Goal: Task Accomplishment & Management: Manage account settings

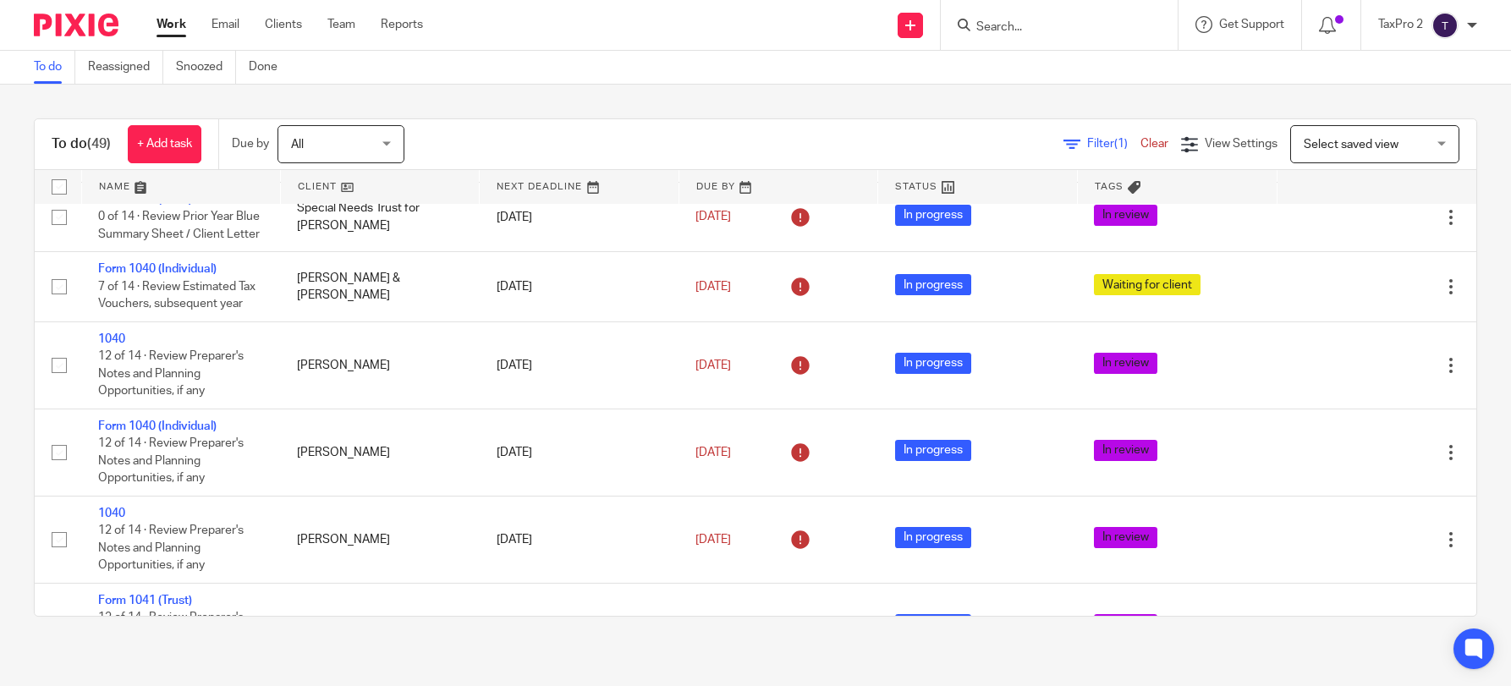
scroll to position [2432, 0]
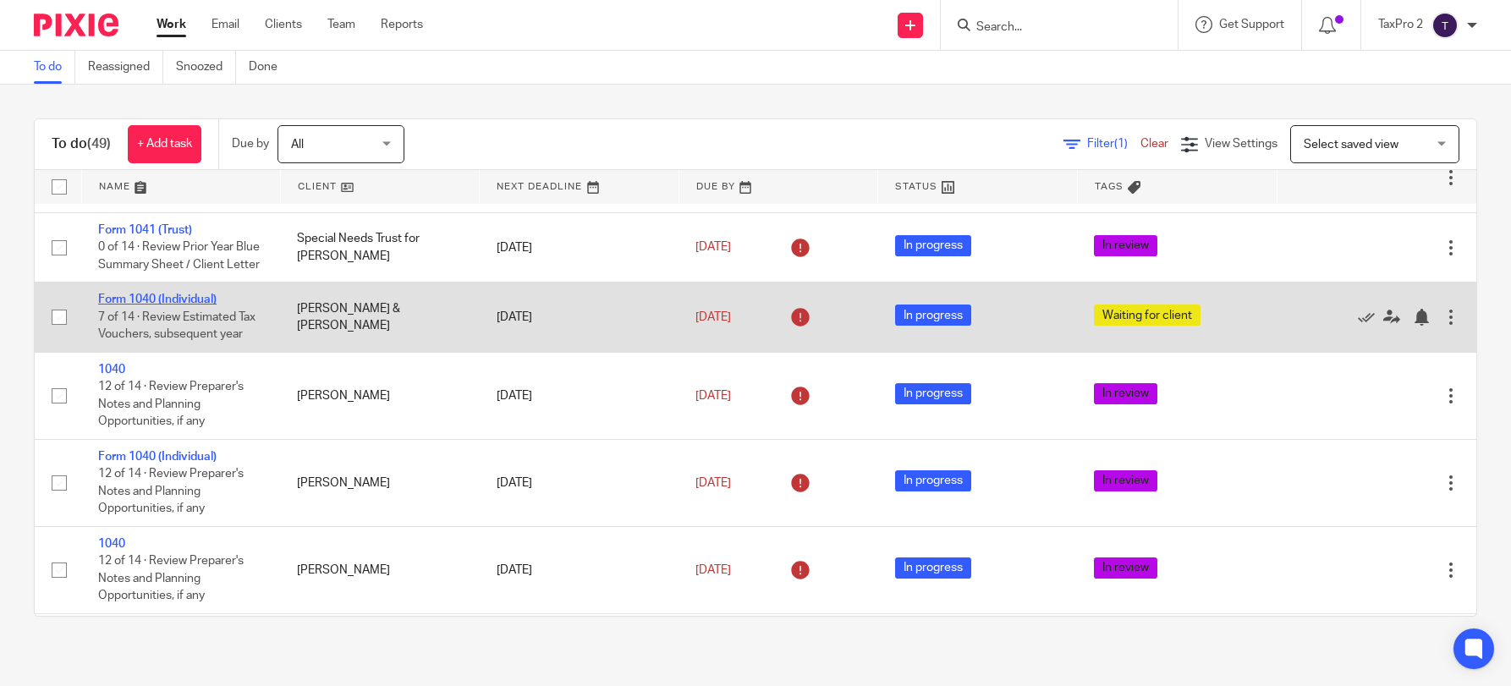
click at [188, 305] on link "Form 1040 (Individual)" at bounding box center [157, 300] width 118 height 12
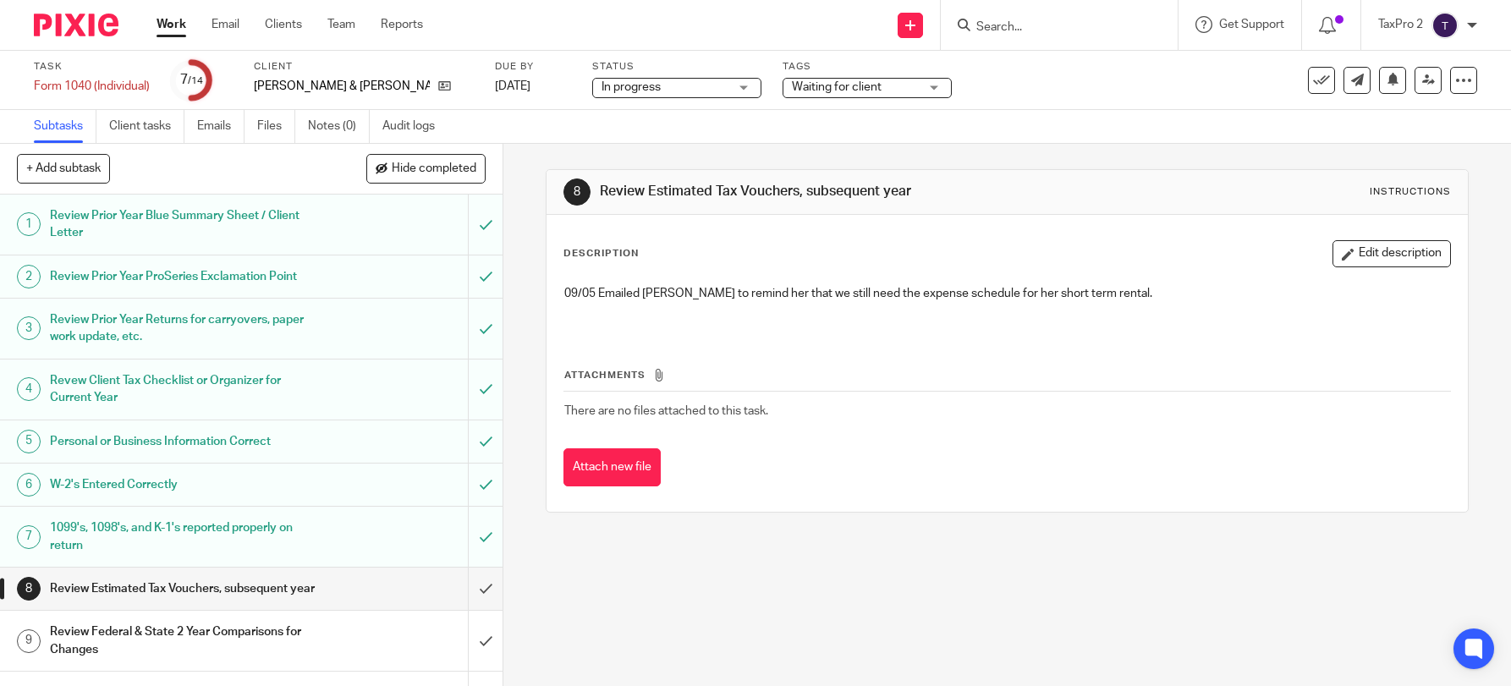
click at [792, 91] on span "Waiting for client" at bounding box center [855, 88] width 127 height 18
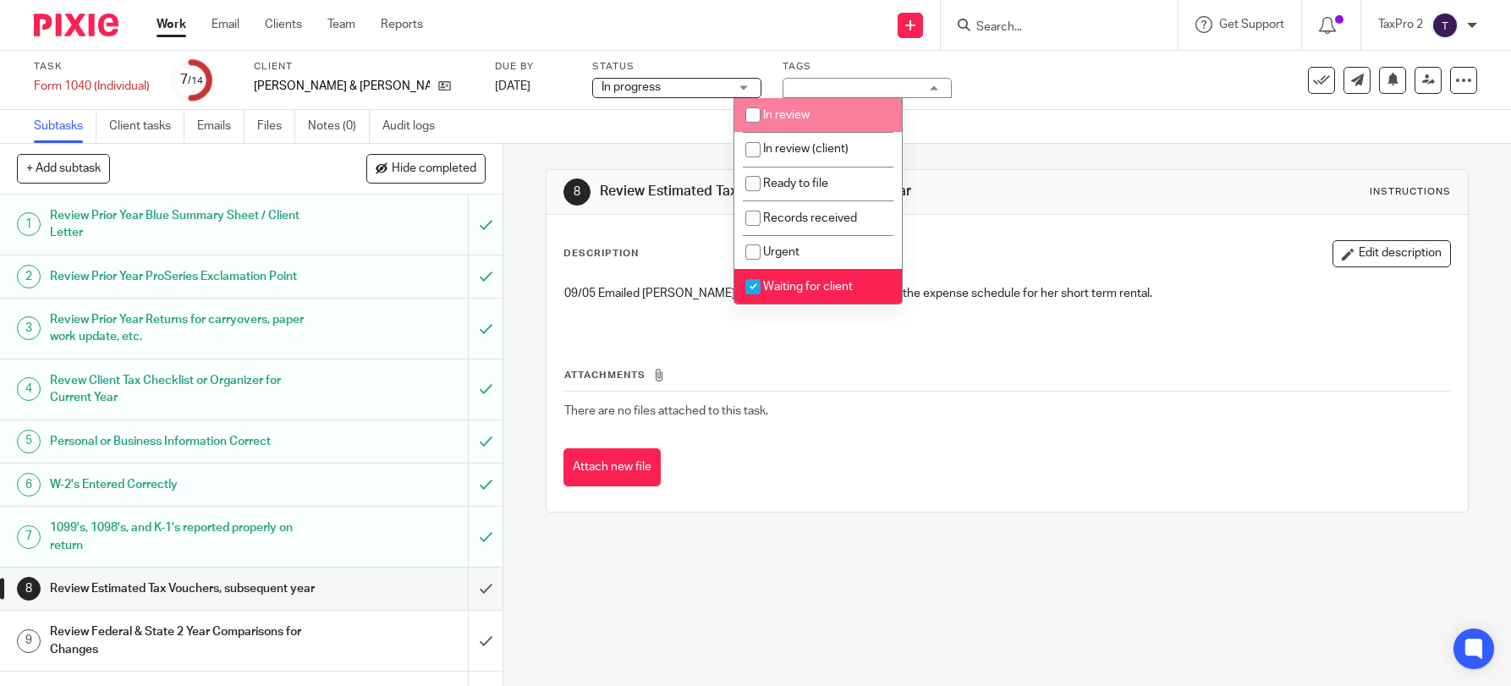
click at [783, 111] on span "In review" at bounding box center [786, 115] width 47 height 12
checkbox input "true"
click at [765, 280] on input "checkbox" at bounding box center [753, 287] width 32 height 32
checkbox input "false"
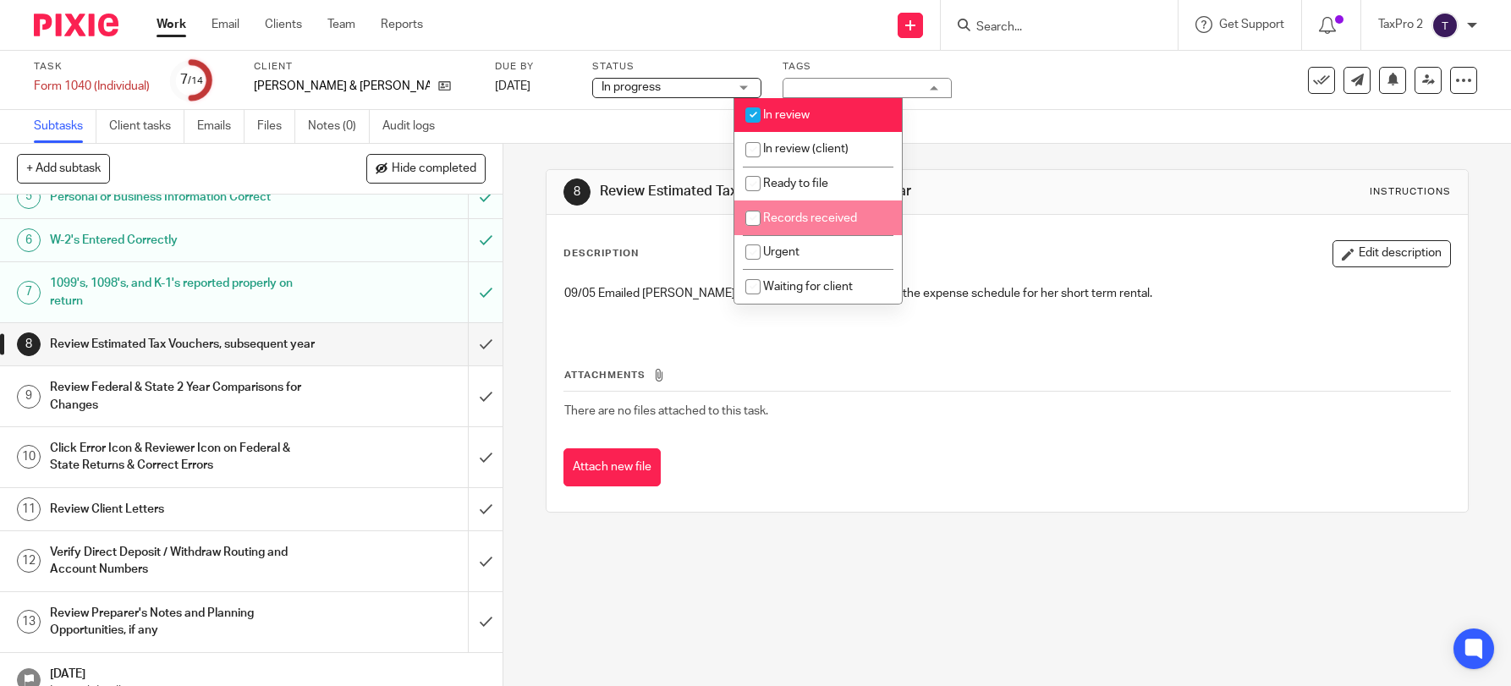
scroll to position [285, 0]
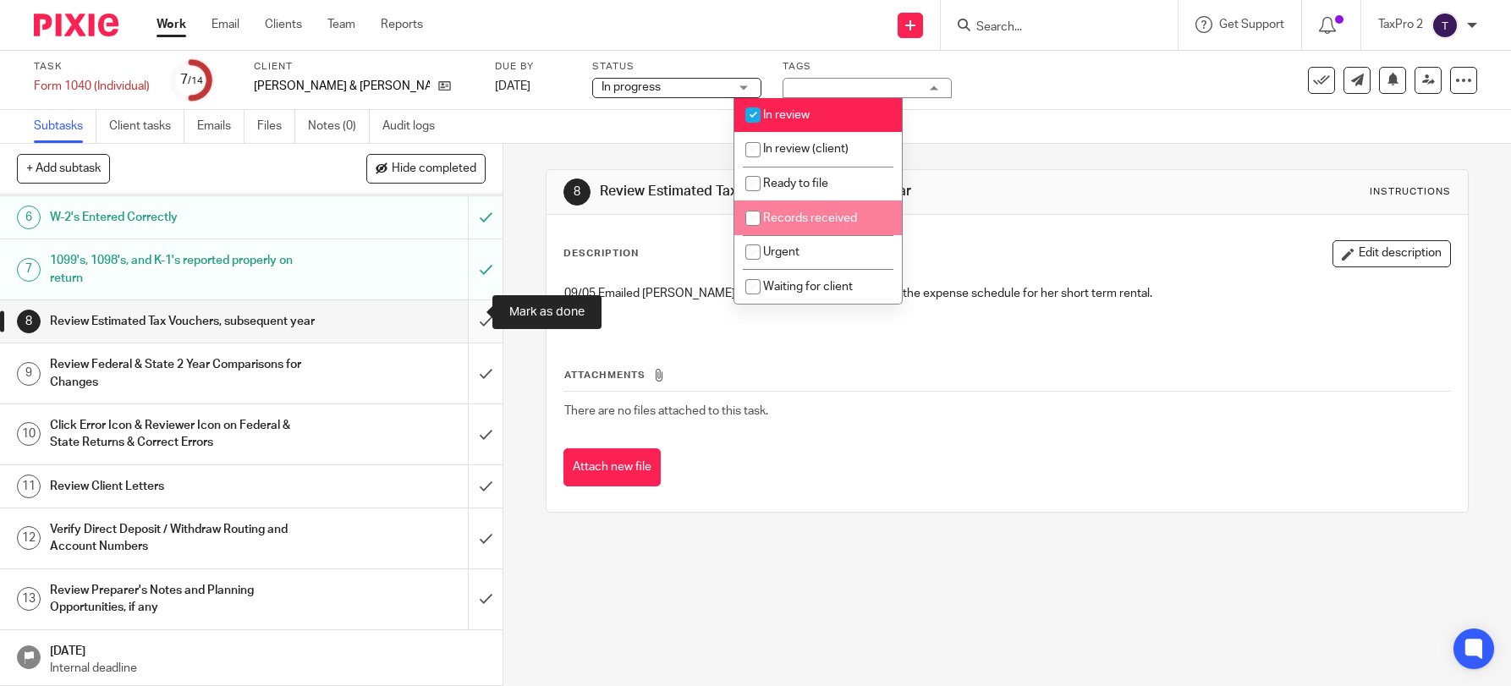
click at [462, 312] on input "submit" at bounding box center [251, 321] width 503 height 42
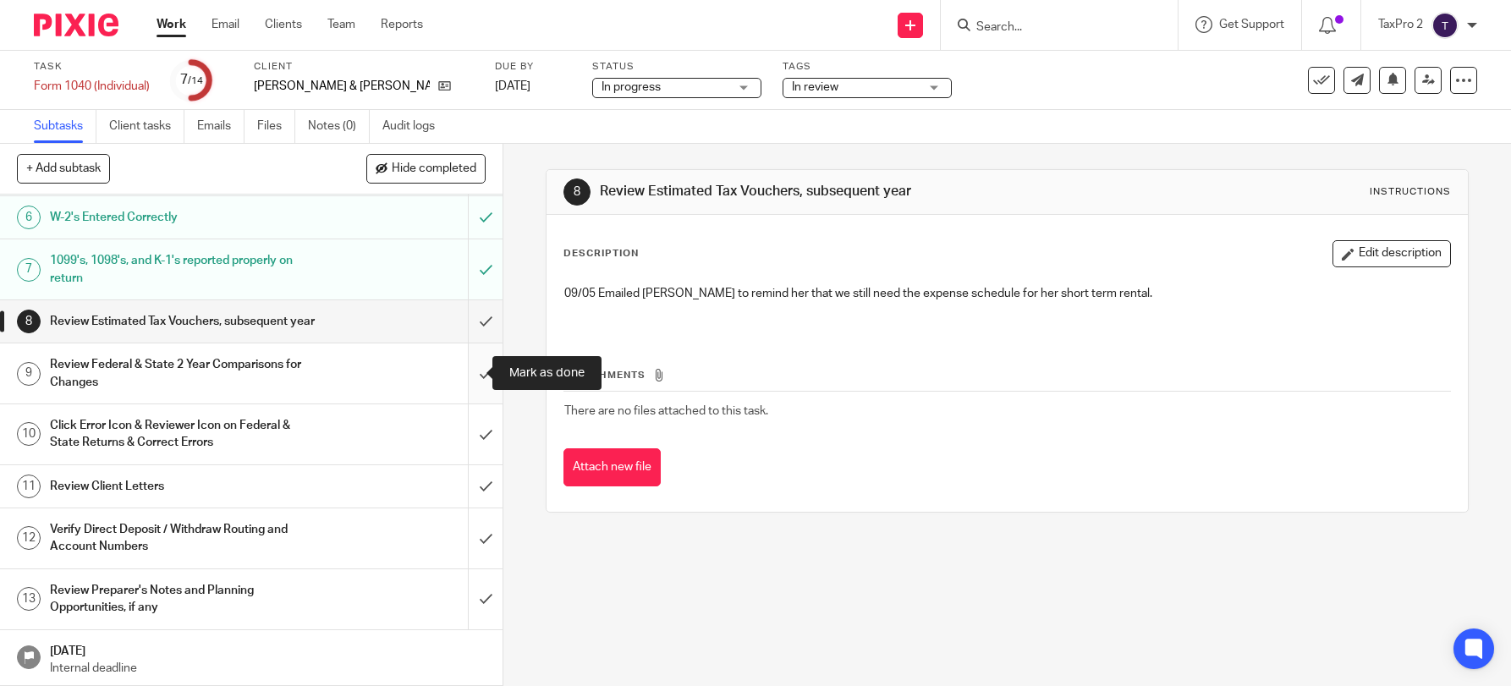
click at [459, 374] on input "submit" at bounding box center [251, 374] width 503 height 60
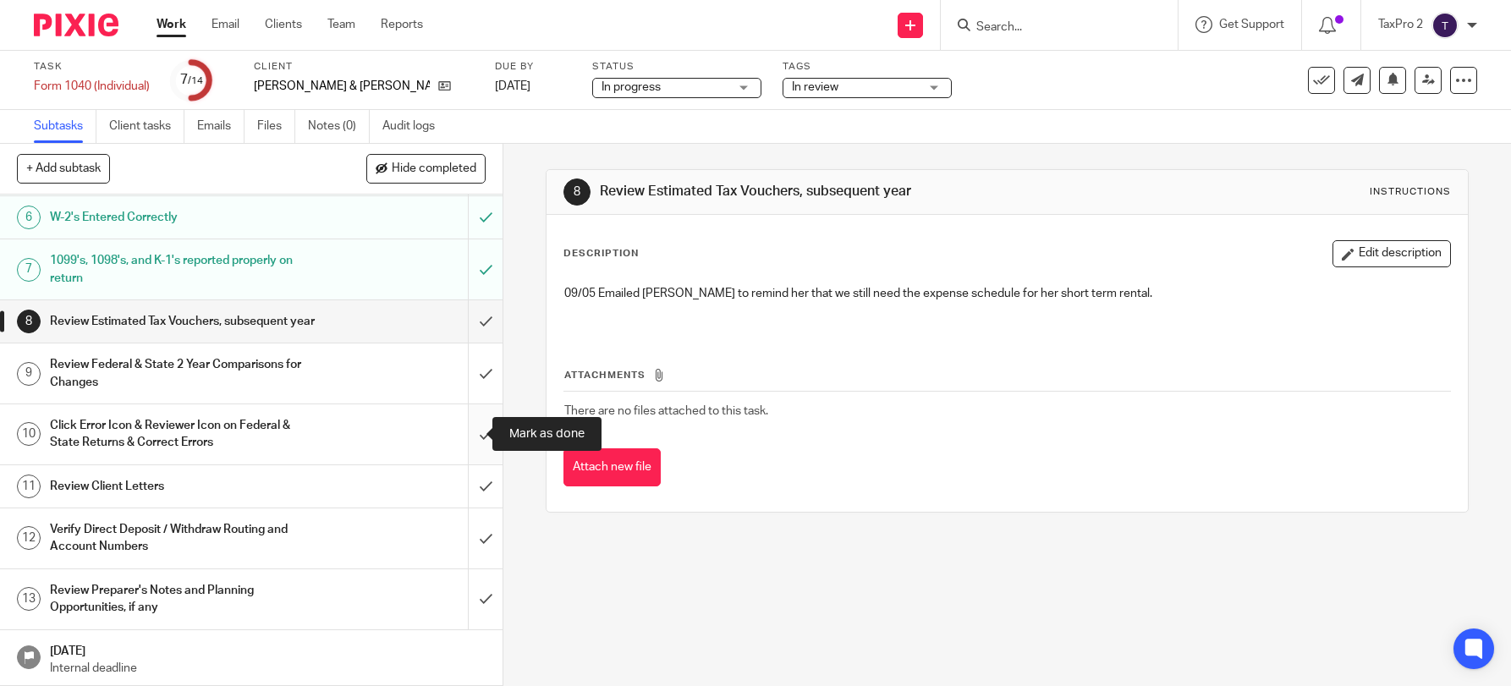
drag, startPoint x: 461, startPoint y: 434, endPoint x: 460, endPoint y: 453, distance: 19.5
click at [461, 435] on input "submit" at bounding box center [251, 434] width 503 height 60
drag, startPoint x: 461, startPoint y: 490, endPoint x: 461, endPoint y: 514, distance: 23.7
click at [461, 492] on input "submit" at bounding box center [251, 486] width 503 height 42
click at [463, 536] on input "submit" at bounding box center [251, 538] width 503 height 60
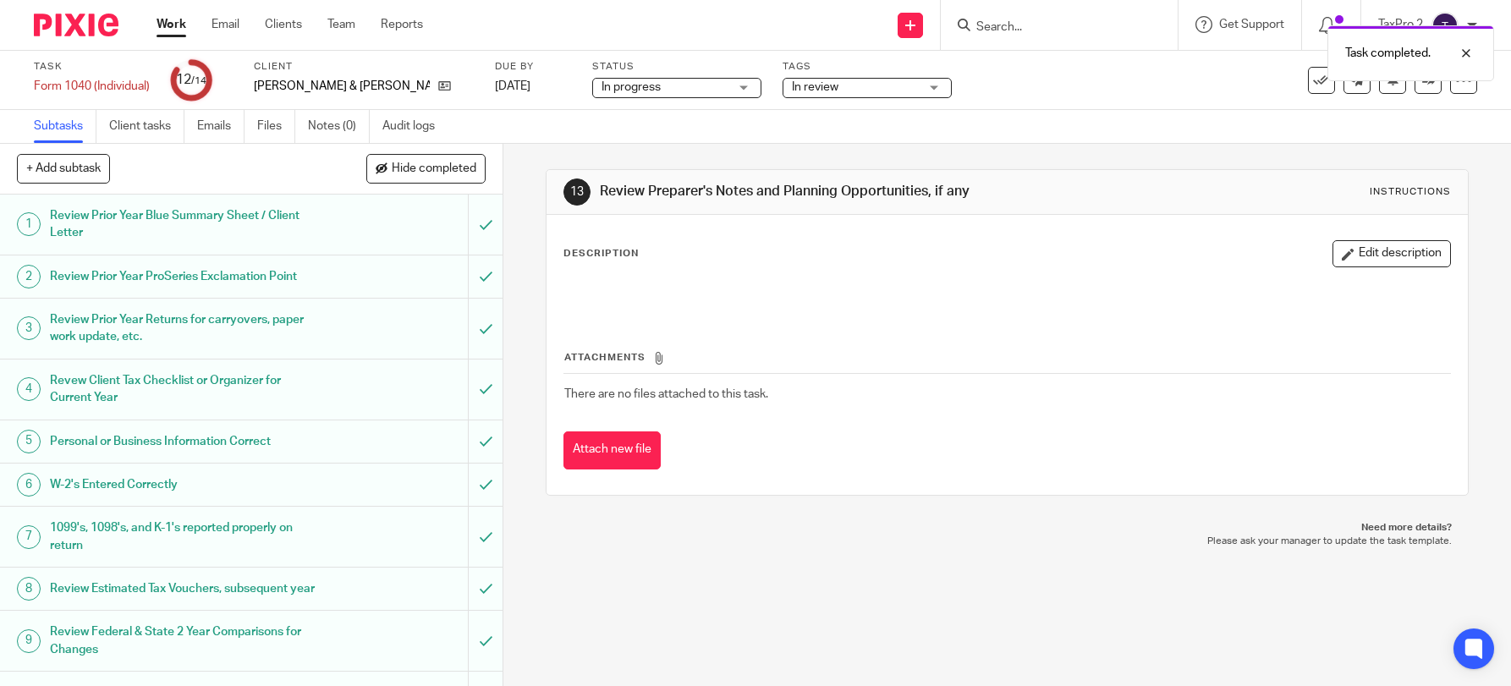
click at [166, 15] on div "Work Email Clients Team Reports Work Email Clients Team Reports Settings" at bounding box center [294, 25] width 309 height 50
click at [169, 24] on link "Work" at bounding box center [172, 24] width 30 height 17
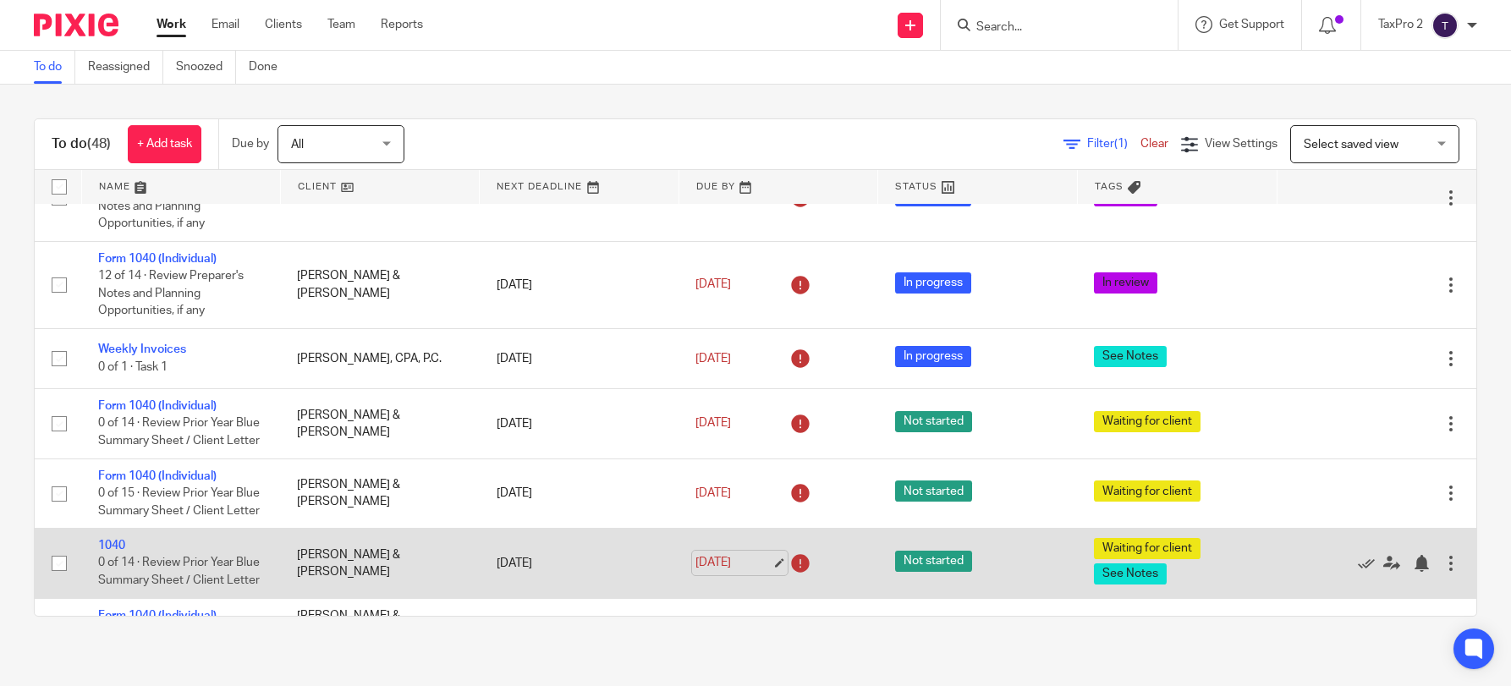
scroll to position [2940, 0]
